Goal: Task Accomplishment & Management: Use online tool/utility

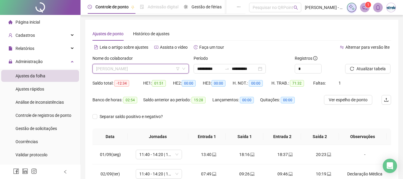
click at [166, 70] on span "[PERSON_NAME]" at bounding box center [140, 68] width 89 height 9
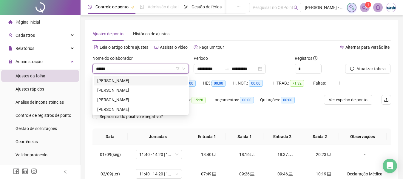
type input "*******"
click at [133, 99] on div "[PERSON_NAME]" at bounding box center [140, 99] width 87 height 7
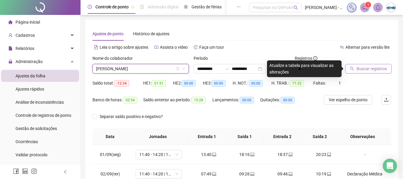
click at [362, 67] on span "Buscar registros" at bounding box center [371, 68] width 30 height 7
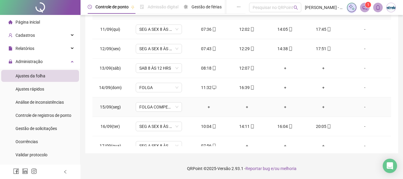
scroll to position [202, 0]
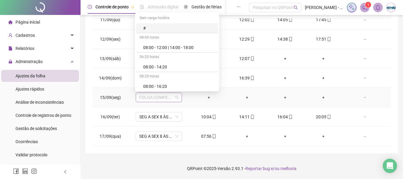
click at [174, 98] on span "FOLGA COMPENSATÓRIA" at bounding box center [158, 97] width 39 height 9
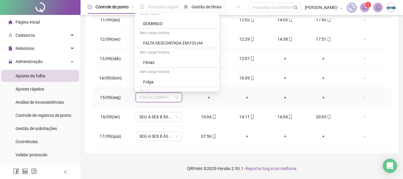
scroll to position [298, 0]
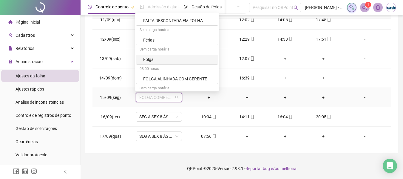
click at [157, 56] on div "Folga" at bounding box center [178, 59] width 71 height 7
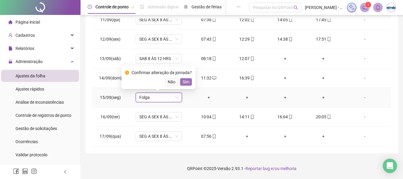
click at [187, 83] on span "Sim" at bounding box center [185, 81] width 7 height 7
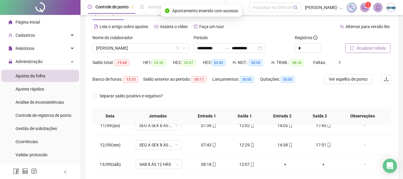
scroll to position [7, 0]
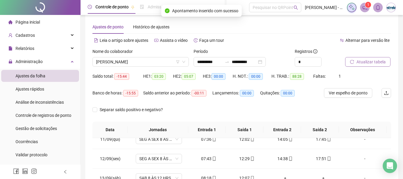
click at [381, 61] on span "Atualizar tabela" at bounding box center [370, 61] width 29 height 7
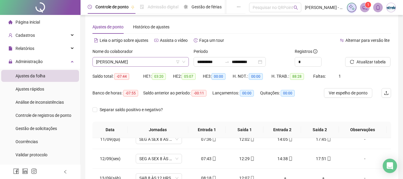
click at [161, 64] on span "[PERSON_NAME]" at bounding box center [140, 61] width 89 height 9
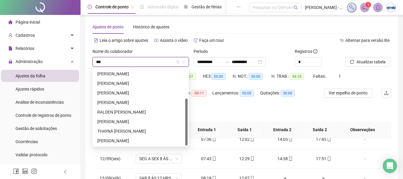
scroll to position [48, 0]
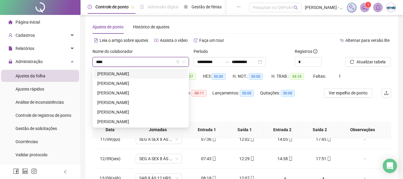
type input "*****"
click at [143, 84] on div "[PERSON_NAME]" at bounding box center [140, 83] width 87 height 7
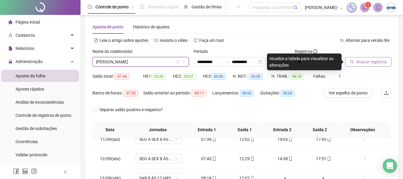
click at [346, 63] on button "Buscar registros" at bounding box center [368, 62] width 47 height 10
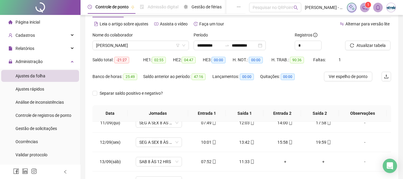
scroll to position [126, 0]
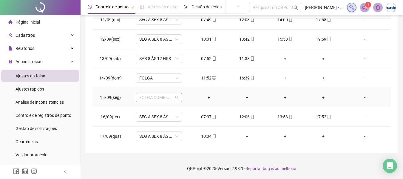
click at [160, 98] on span "FOLGA COMPENSATÓRIA" at bounding box center [158, 97] width 39 height 9
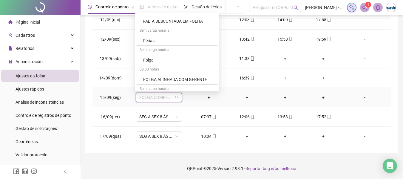
scroll to position [298, 0]
click at [155, 62] on div "Folga" at bounding box center [178, 59] width 71 height 7
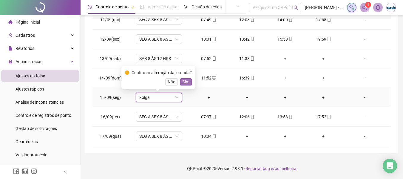
click at [185, 79] on span "Sim" at bounding box center [185, 81] width 7 height 7
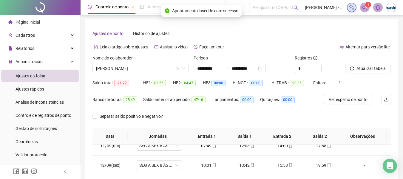
scroll to position [0, 0]
click at [383, 72] on button "Atualizar tabela" at bounding box center [367, 69] width 45 height 10
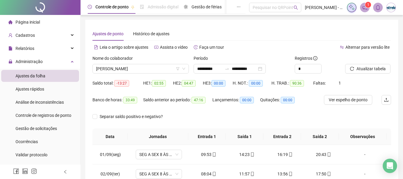
click at [52, 22] on li "Página inicial" at bounding box center [40, 22] width 78 height 12
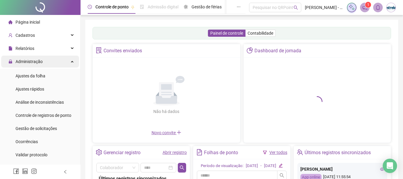
click at [33, 60] on span "Administração" at bounding box center [29, 61] width 27 height 5
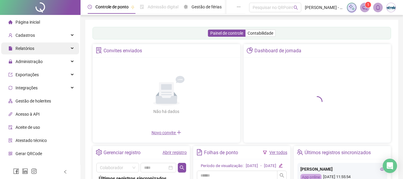
click at [48, 45] on div "Relatórios" at bounding box center [40, 48] width 78 height 12
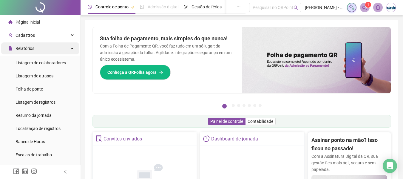
click at [51, 50] on div "Relatórios" at bounding box center [40, 48] width 78 height 12
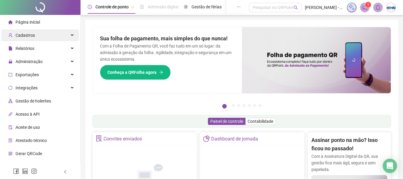
click at [43, 40] on div "Cadastros" at bounding box center [40, 35] width 78 height 12
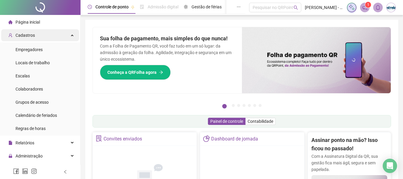
click at [36, 35] on div "Cadastros" at bounding box center [40, 35] width 78 height 12
